Goal: Information Seeking & Learning: Learn about a topic

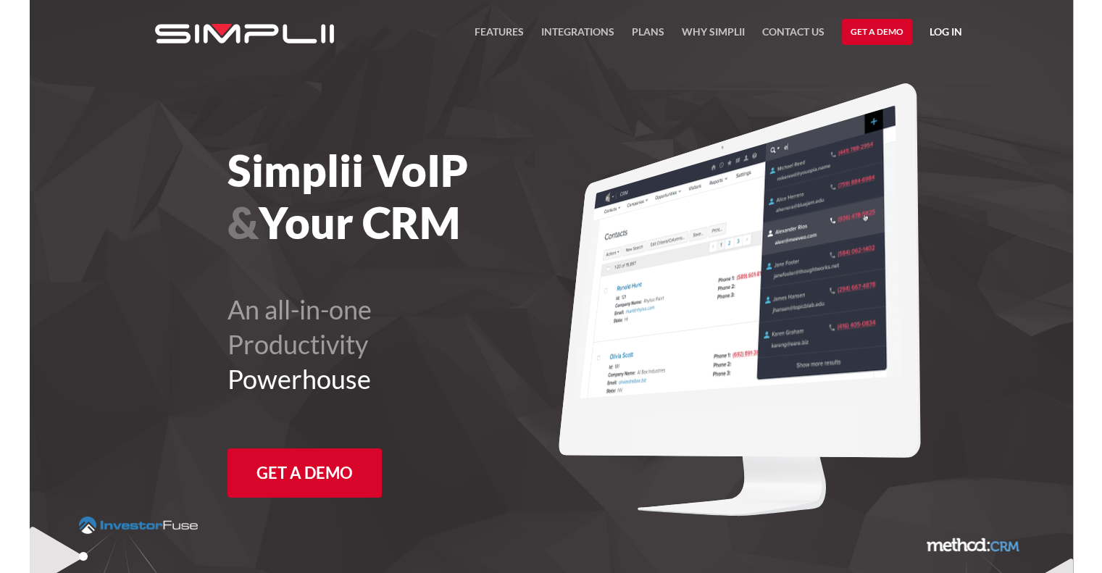
click at [562, 22] on nav "FEATURES Integrations Products Plans Why Simplii Contact US Master Agreement Ge…" at bounding box center [717, 32] width 487 height 64
click at [561, 25] on link "Integrations" at bounding box center [577, 35] width 73 height 25
